Goal: Find specific page/section: Find specific page/section

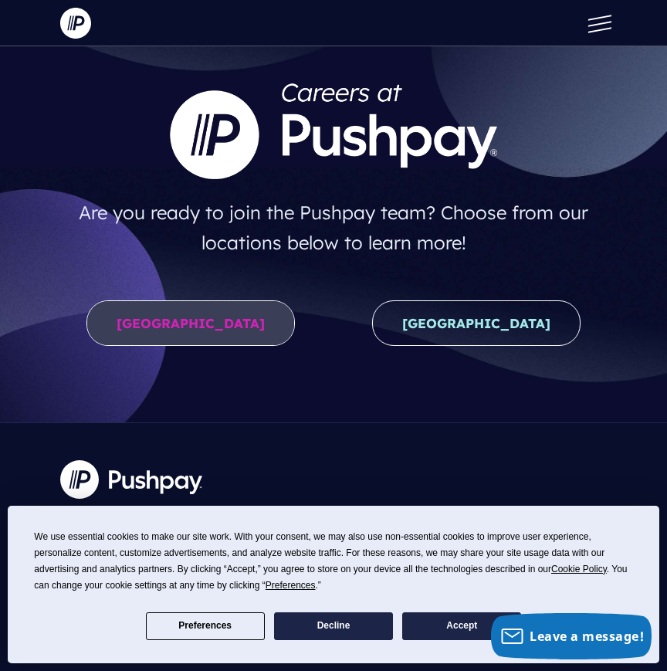
click at [222, 332] on link "United States" at bounding box center [190, 323] width 208 height 46
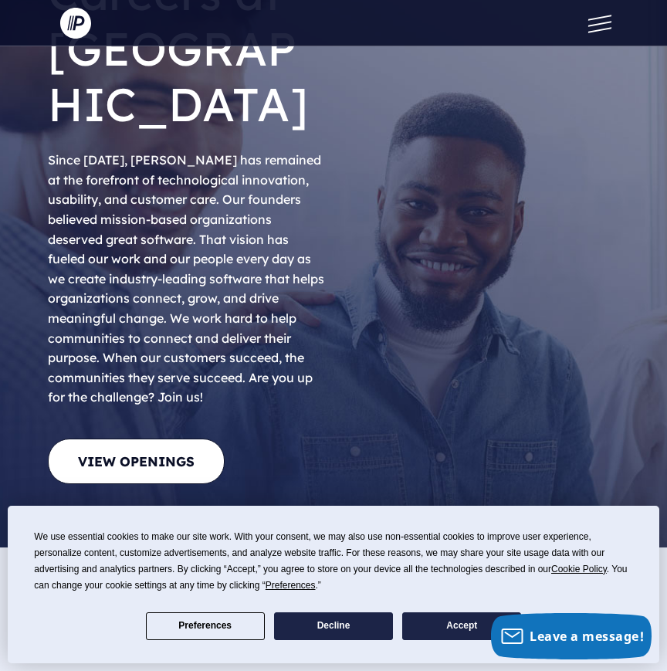
scroll to position [137, 0]
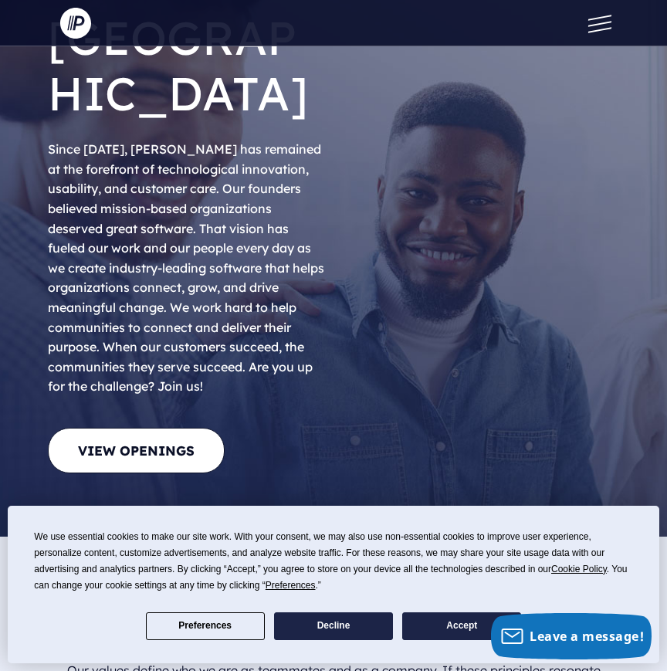
click at [461, 628] on button "Accept" at bounding box center [461, 626] width 119 height 28
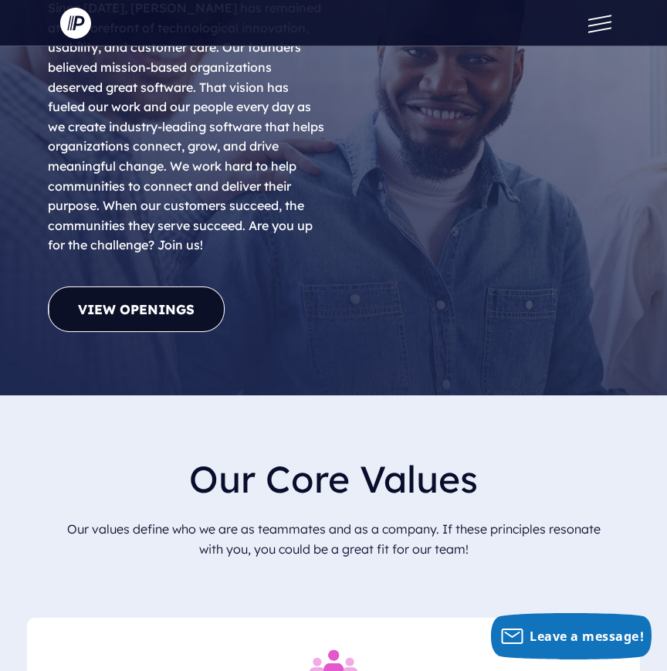
click at [159, 286] on link "View Openings" at bounding box center [136, 309] width 177 height 46
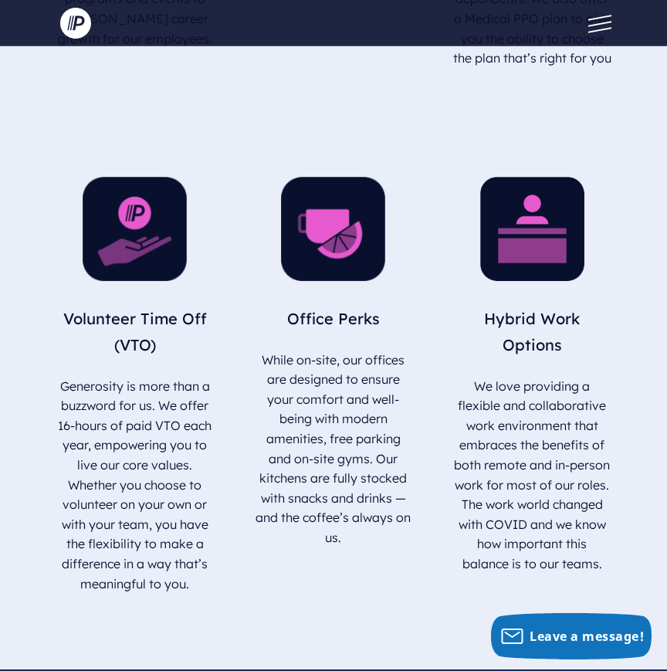
scroll to position [3285, 0]
